Goal: Information Seeking & Learning: Learn about a topic

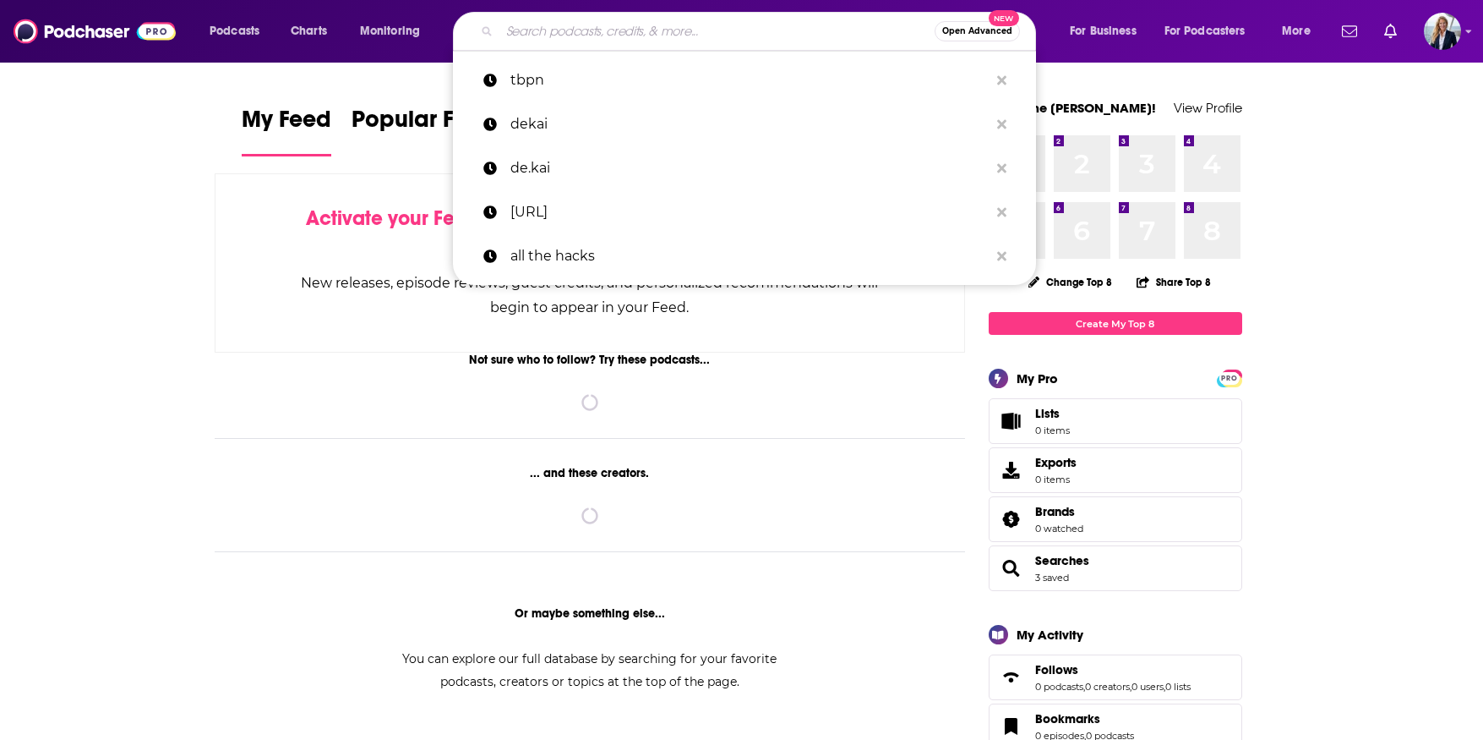
click at [641, 30] on input "Search podcasts, credits, & more..." at bounding box center [717, 31] width 435 height 27
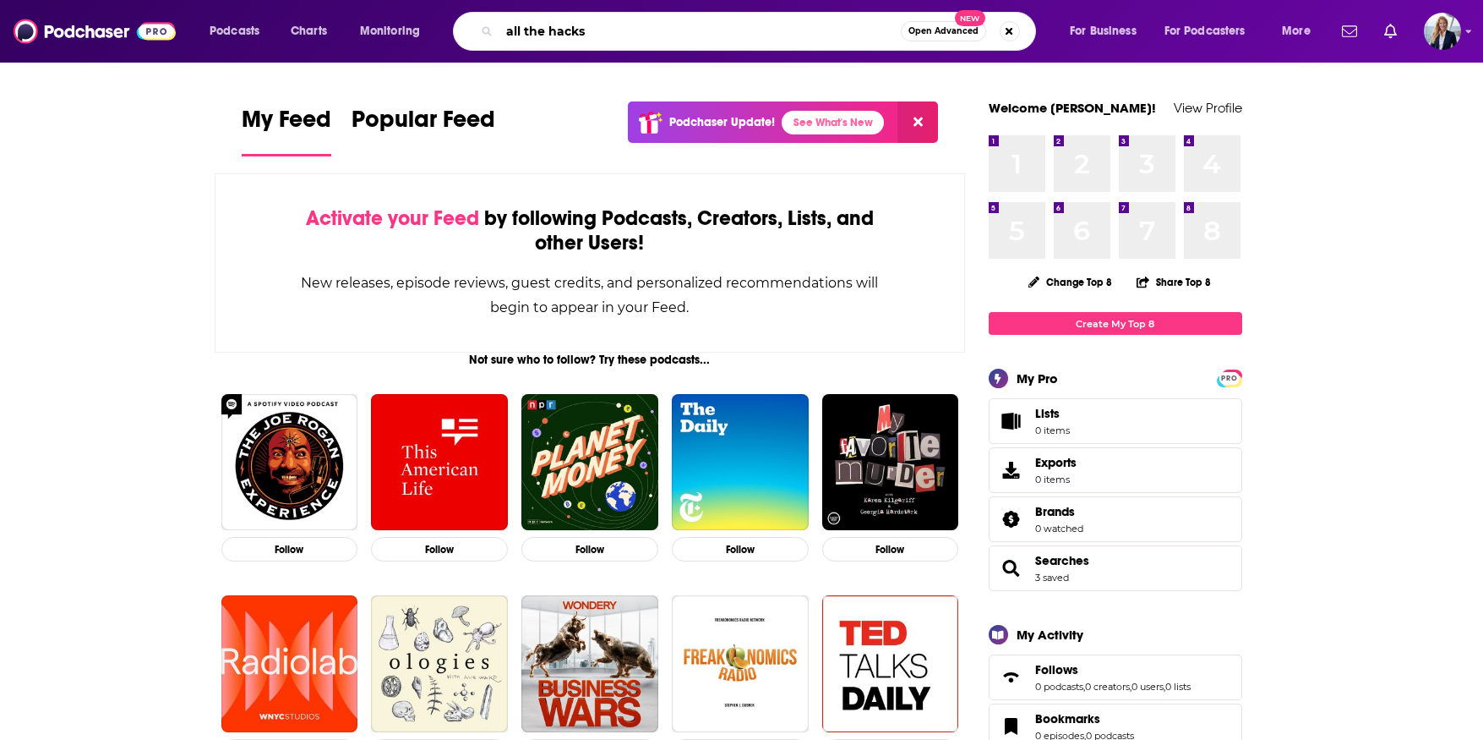
type input "all the hacks"
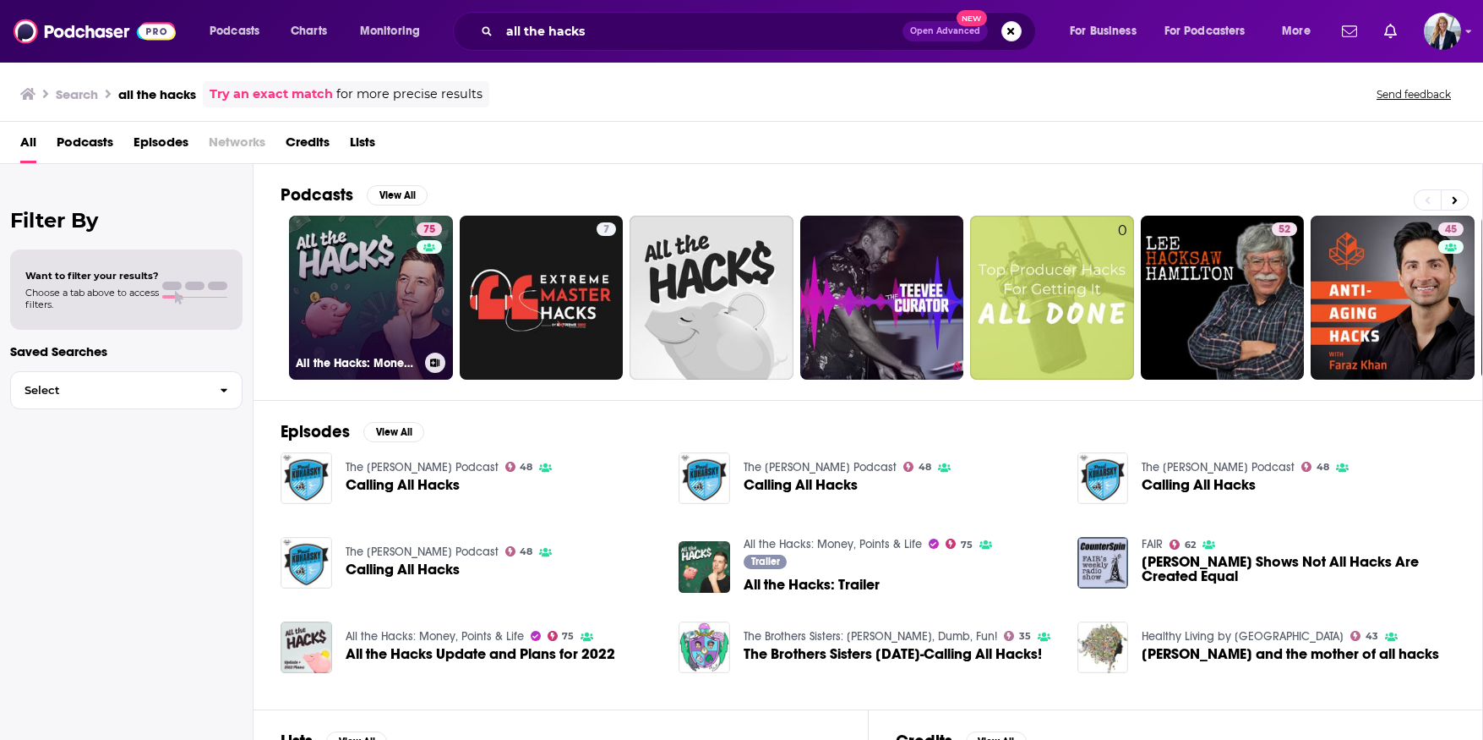
click at [356, 332] on link "75 All the Hacks: Money, Points & Life" at bounding box center [371, 298] width 164 height 164
